Goal: Complete application form

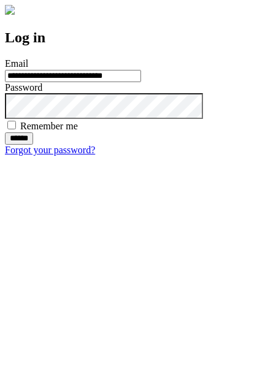
type input "**********"
click at [33, 145] on input "******" at bounding box center [19, 139] width 28 height 12
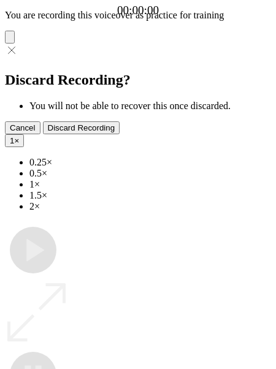
type input "**********"
